Goal: Find contact information: Find contact information

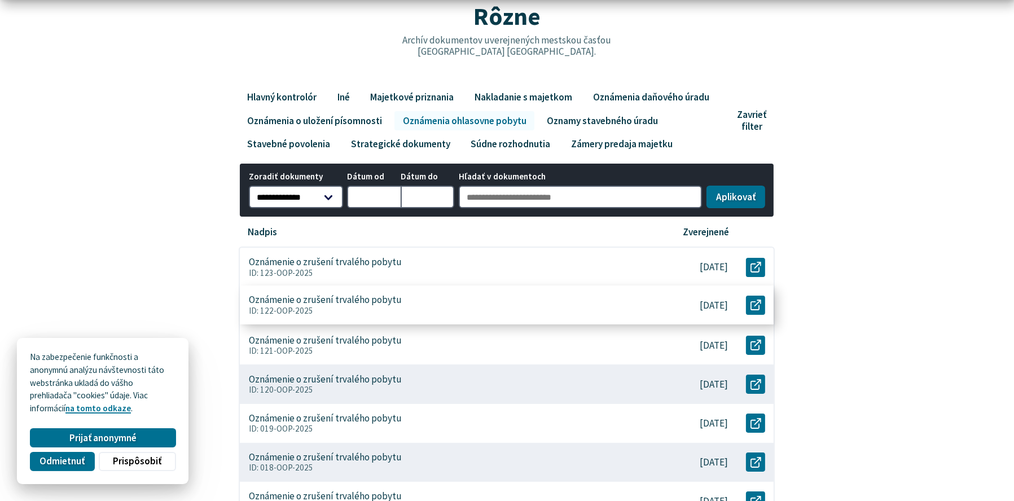
scroll to position [150, 0]
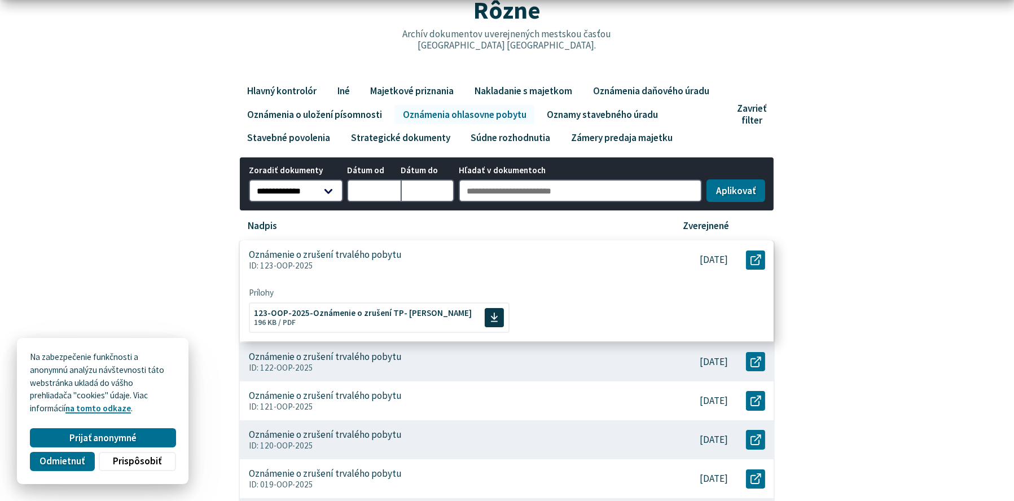
click at [428, 261] on p "ID: 123-OOP-2025" at bounding box center [448, 266] width 399 height 10
click at [395, 318] on span "123-OOP-2025-Oznámenie o zrušení TP- Miroslav Janitor Veľkosť a typ súboru 196 …" at bounding box center [363, 316] width 218 height 27
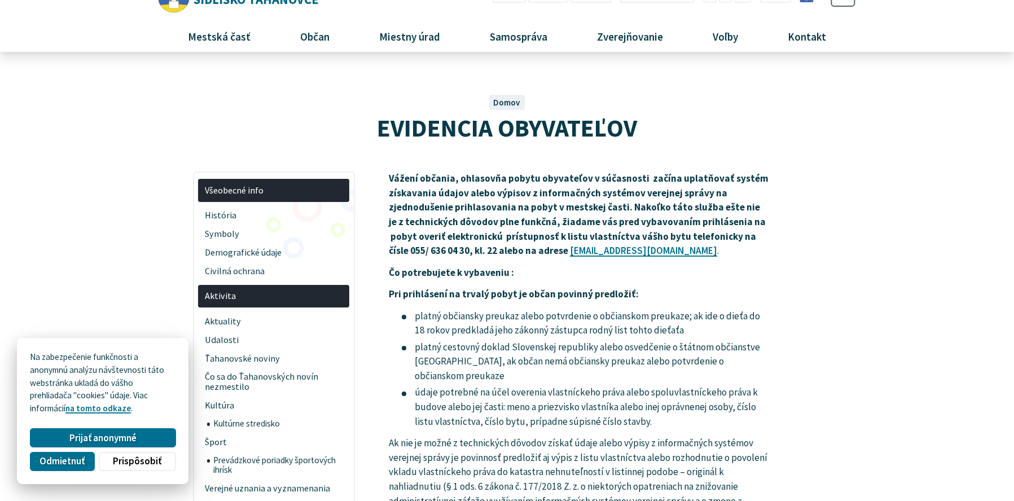
scroll to position [37, 0]
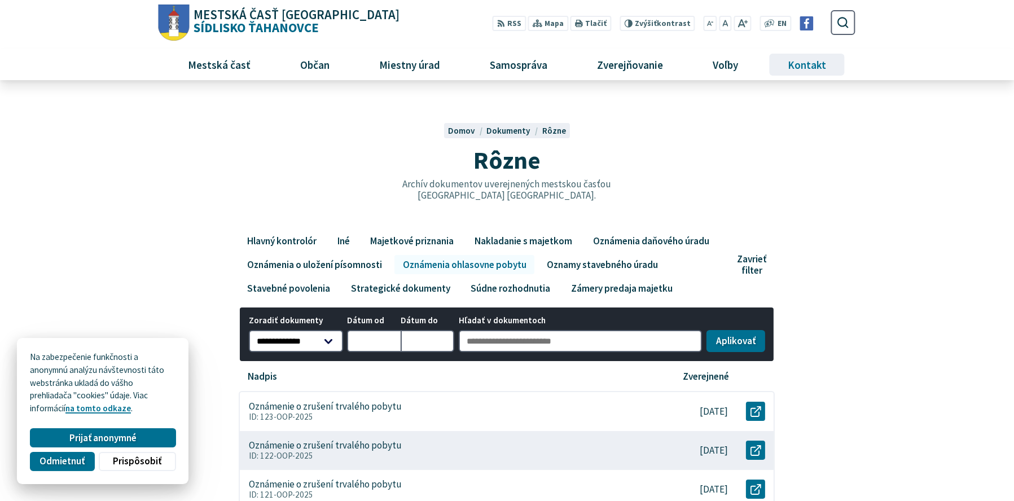
click at [806, 69] on span "Kontakt" at bounding box center [807, 64] width 47 height 30
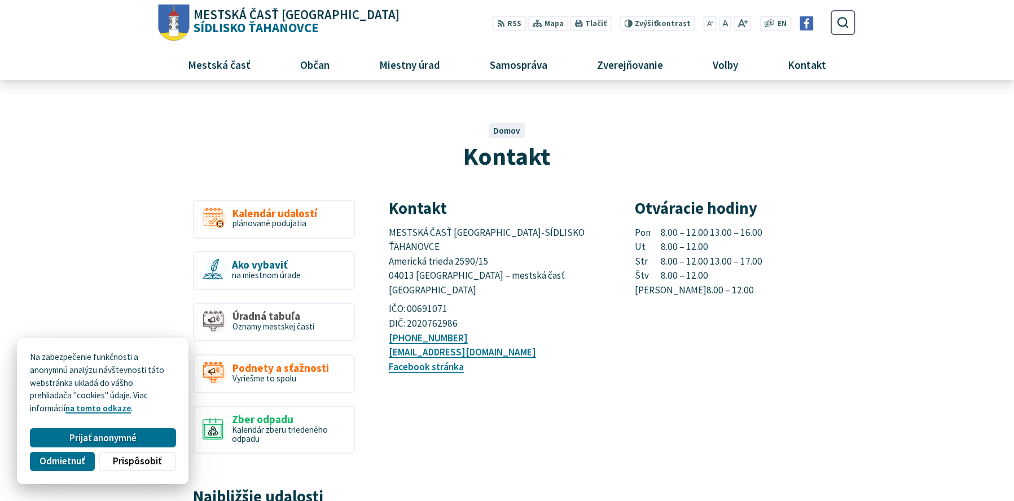
drag, startPoint x: 765, startPoint y: 258, endPoint x: 629, endPoint y: 263, distance: 136.1
click at [629, 263] on div "Kontakt MESTSKÁ ČASŤ KOŠICE-SÍDLISKO ŤAHANOVCE Americká trieda 2590/15 04013 Ko…" at bounding box center [622, 296] width 466 height 192
click at [762, 274] on p "Pon 8.00 – 12.00 13.00 – 16.00 Ut 8.00 – 12.00 Str 8.00 – 12.00 13.00 – 17.00 Š…" at bounding box center [746, 262] width 220 height 72
drag, startPoint x: 765, startPoint y: 259, endPoint x: 629, endPoint y: 257, distance: 136.1
click at [629, 257] on div "Kontakt MESTSKÁ ČASŤ KOŠICE-SÍDLISKO ŤAHANOVCE Americká trieda 2590/15 04013 Ko…" at bounding box center [622, 296] width 466 height 192
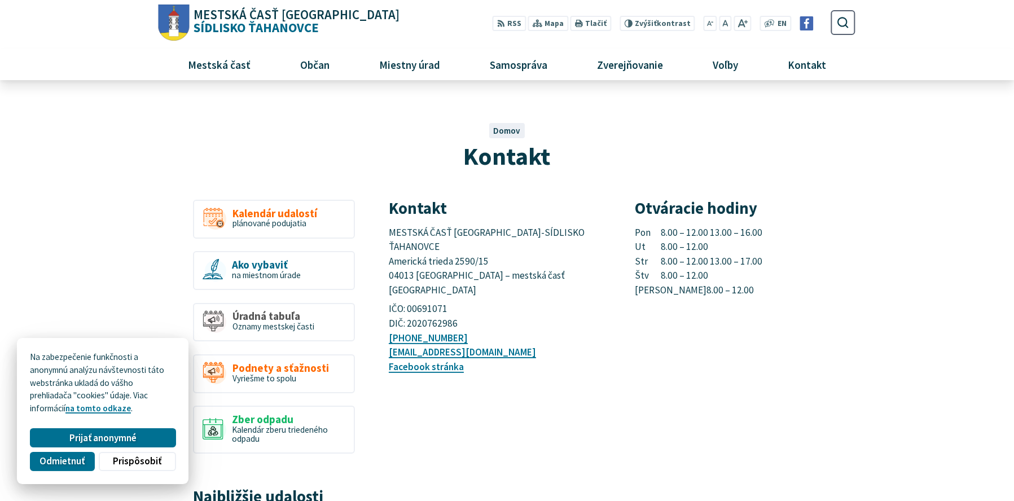
click at [724, 314] on div "Otváracie hodiny Pon 8.00 – 12.00 13.00 – 16.00 Ut 8.00 – 12.00 Str 8.00 – 12.0…" at bounding box center [746, 287] width 220 height 175
drag, startPoint x: 717, startPoint y: 264, endPoint x: 622, endPoint y: 266, distance: 95.4
click at [622, 266] on div "Kontakt MESTSKÁ ČASŤ KOŠICE-SÍDLISKO ŤAHANOVCE Americká trieda 2590/15 04013 Ko…" at bounding box center [622, 296] width 466 height 192
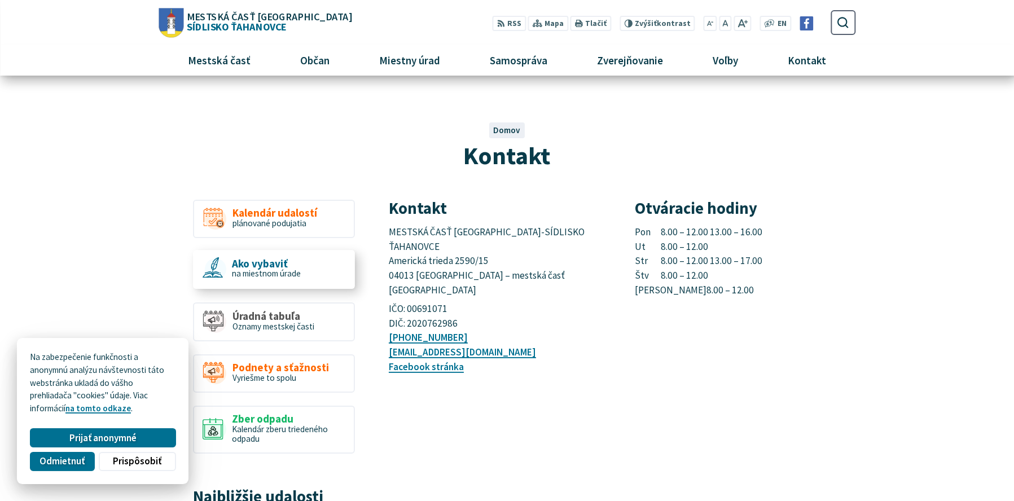
click at [286, 268] on span "na miestnom úrade" at bounding box center [266, 273] width 69 height 11
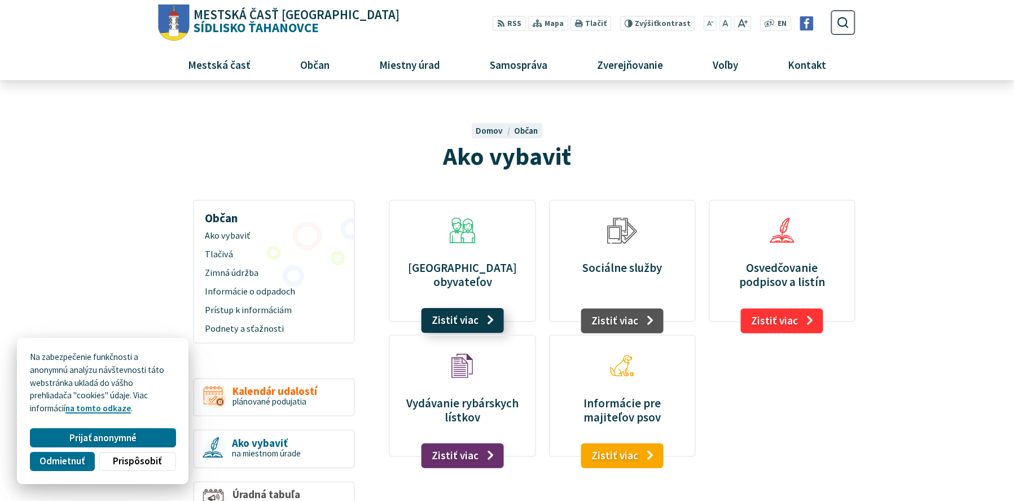
click at [471, 321] on link "Zistiť viac" at bounding box center [462, 320] width 83 height 25
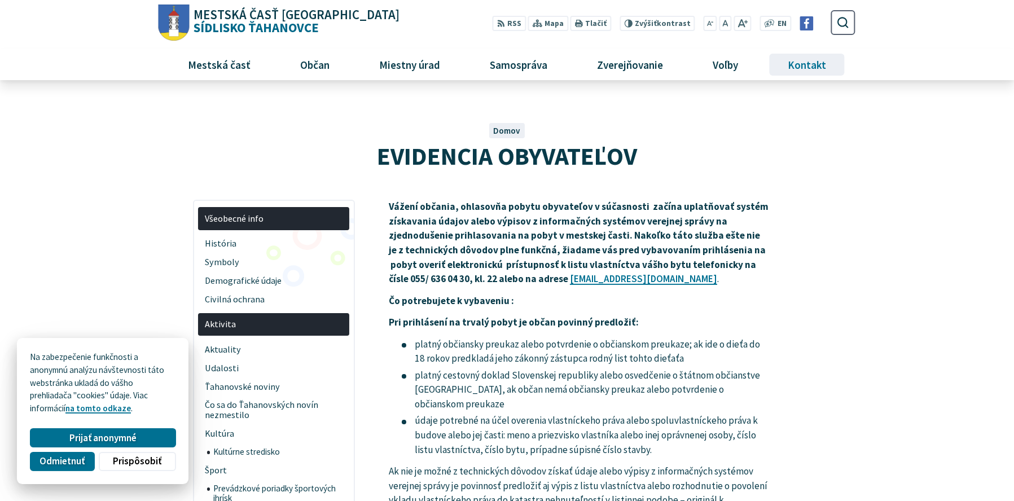
click at [812, 65] on span "Kontakt" at bounding box center [807, 64] width 47 height 30
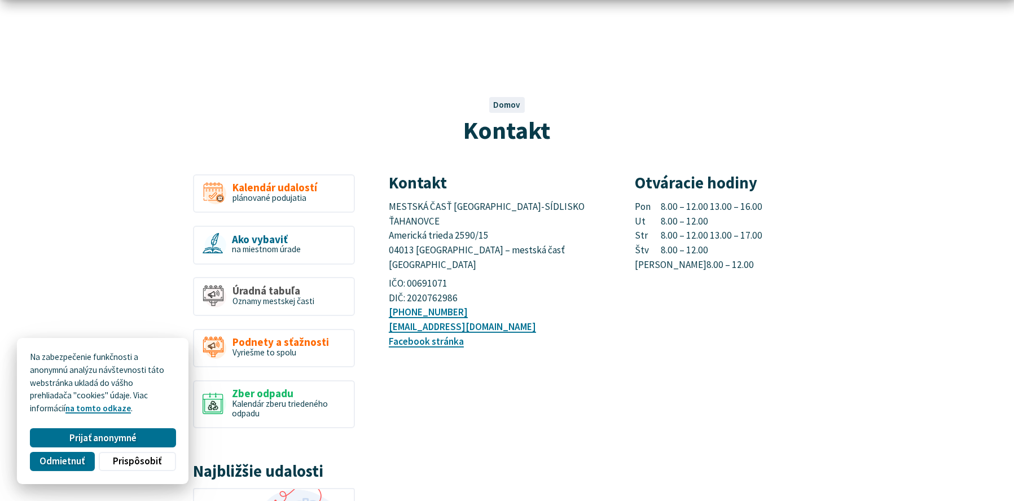
scroll to position [75, 0]
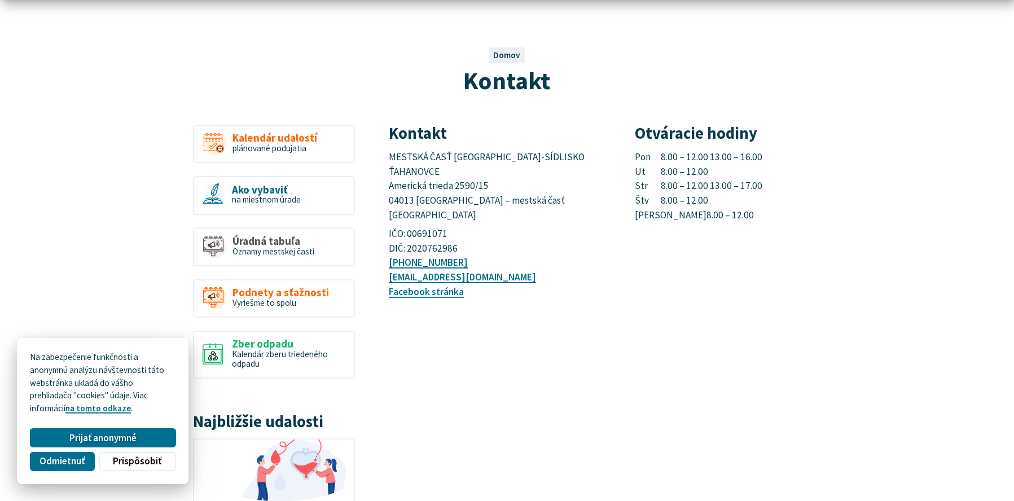
drag, startPoint x: 762, startPoint y: 189, endPoint x: 389, endPoint y: 187, distance: 373.1
click at [389, 187] on div "Kontakt MESTSKÁ ČASŤ [GEOGRAPHIC_DATA]-SÍDLISKO ŤAHANOVCE [STREET_ADDRESS] – me…" at bounding box center [622, 221] width 466 height 192
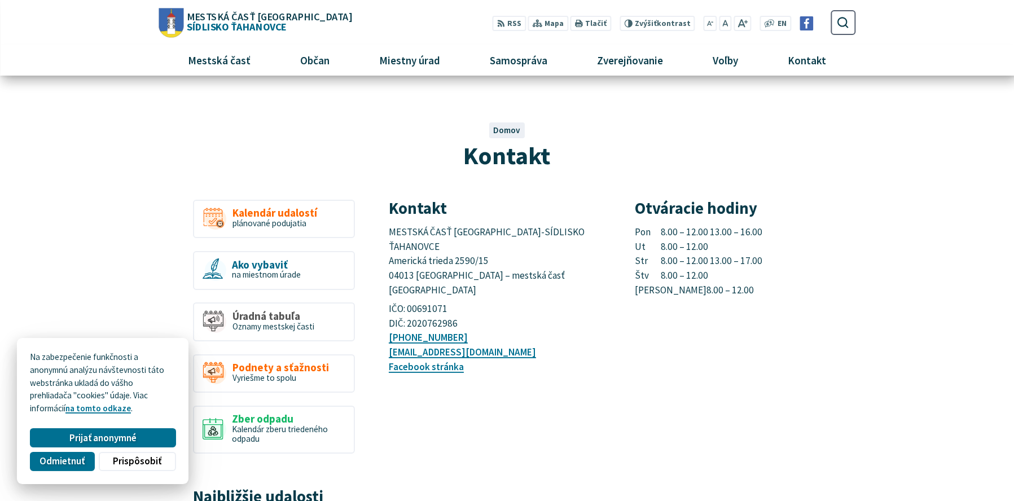
scroll to position [0, 0]
click at [536, 215] on h3 "Kontakt" at bounding box center [499, 208] width 220 height 17
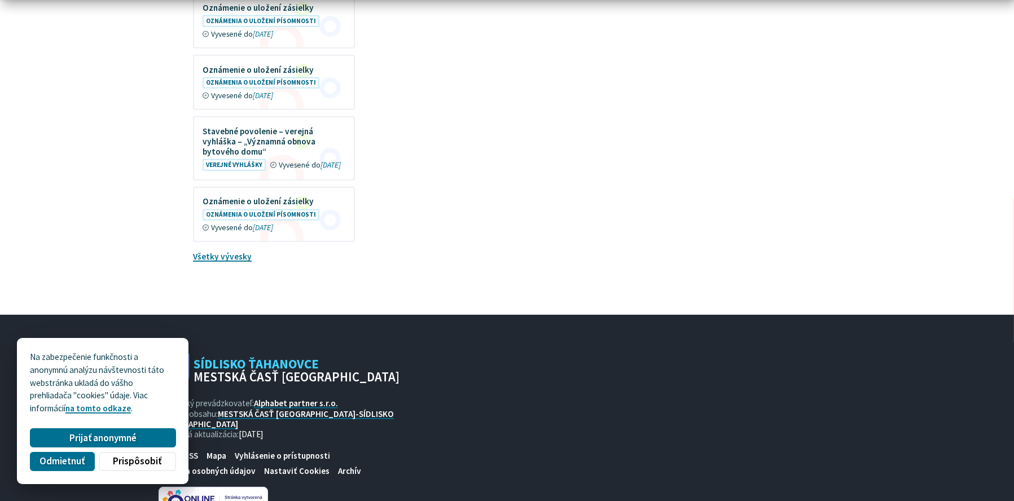
scroll to position [807, 0]
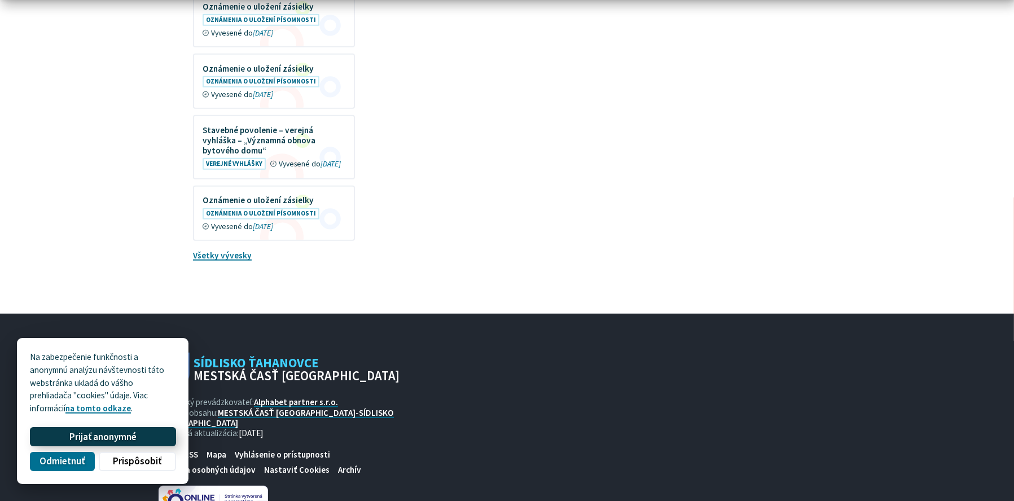
click at [120, 440] on span "Prijať anonymné" at bounding box center [102, 437] width 67 height 12
